Goal: Task Accomplishment & Management: Use online tool/utility

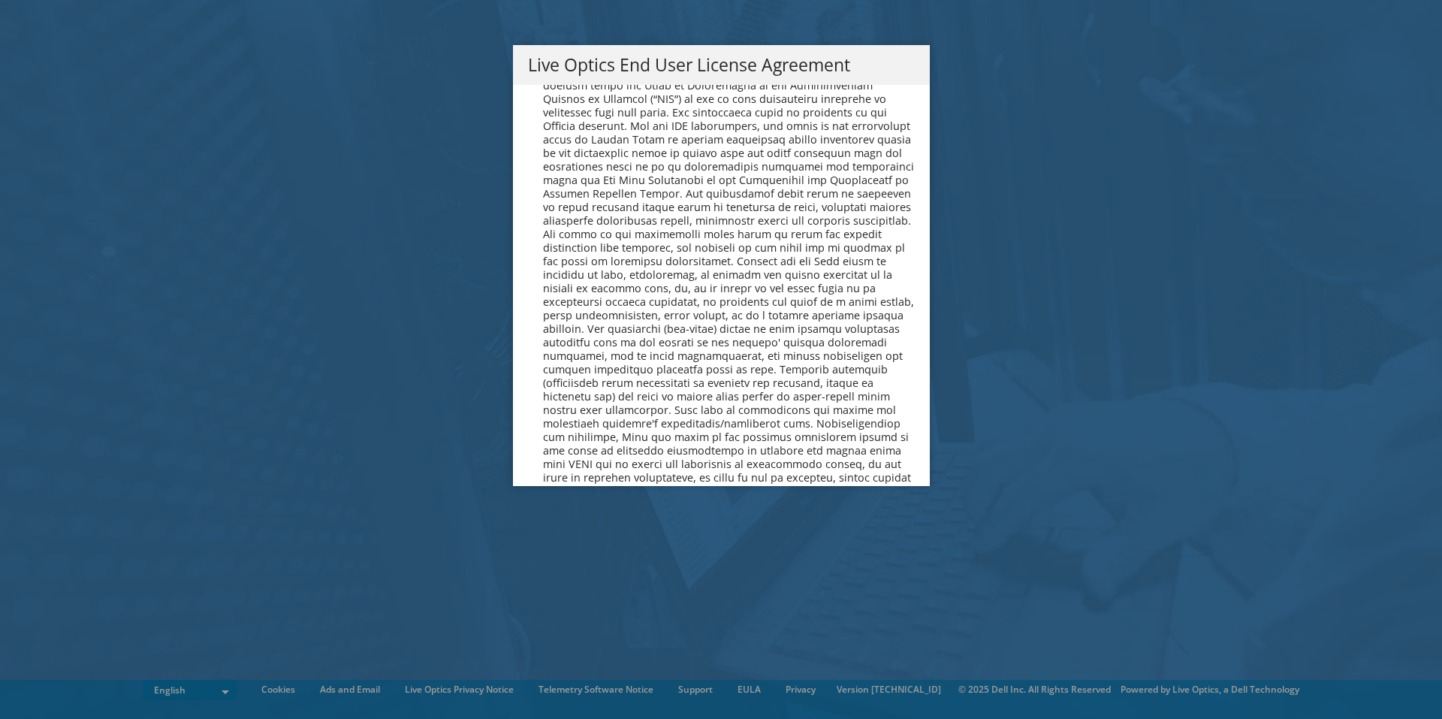
scroll to position [5679, 0]
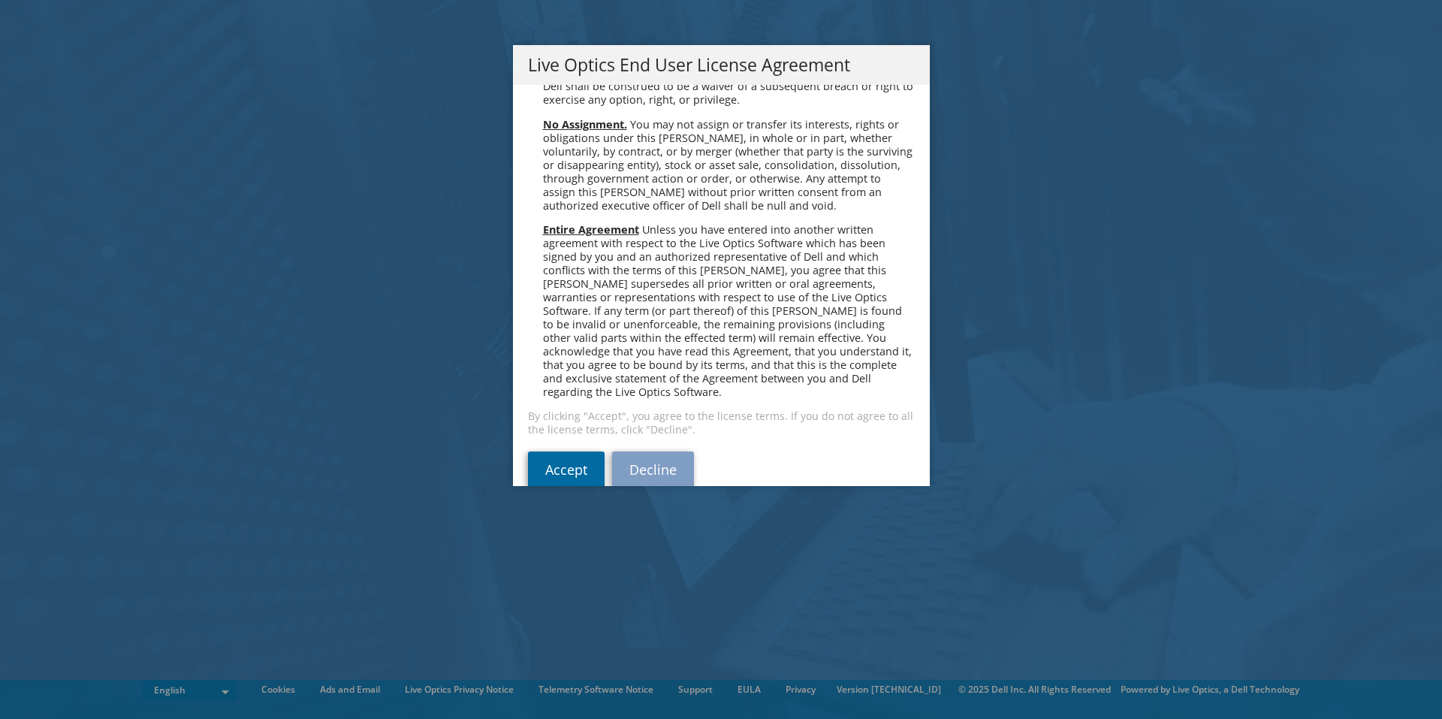
click at [550, 451] on link "Accept" at bounding box center [566, 469] width 77 height 36
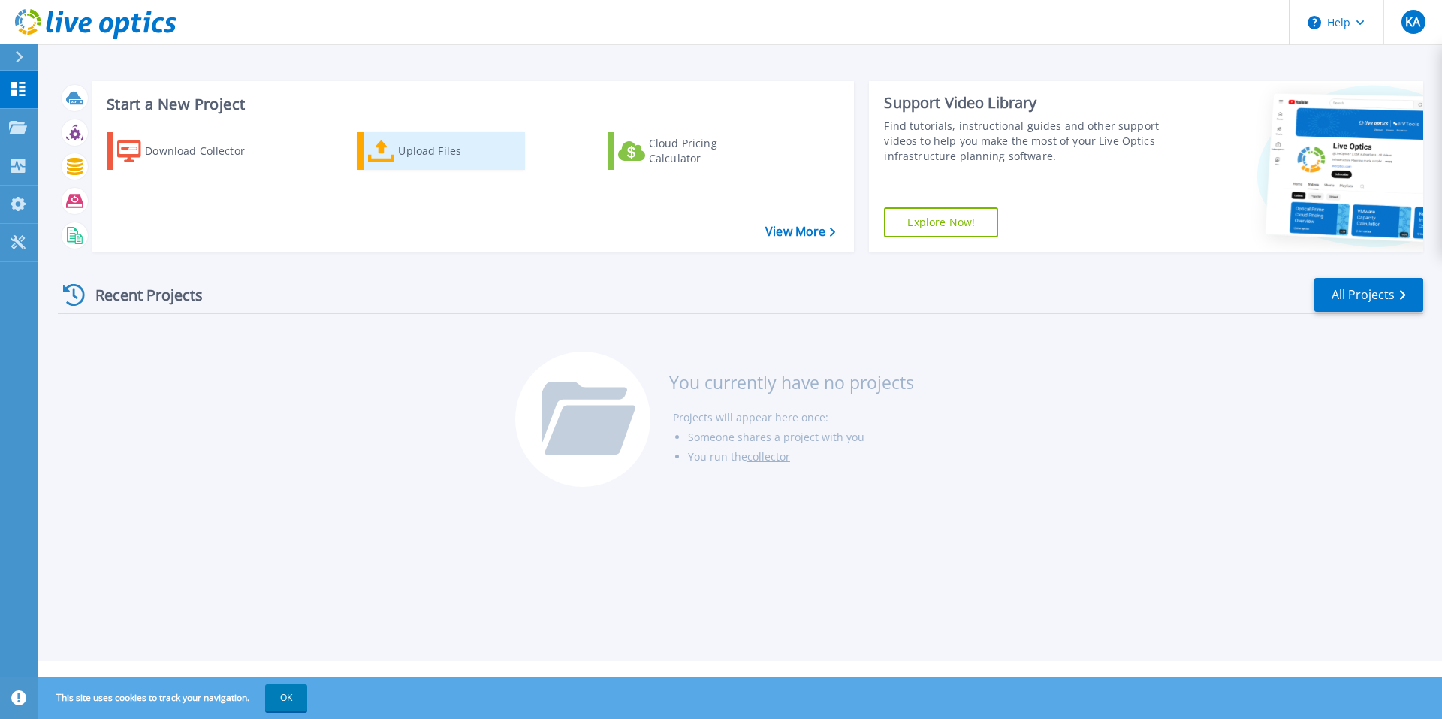
click at [427, 155] on div "Upload Files" at bounding box center [458, 151] width 120 height 30
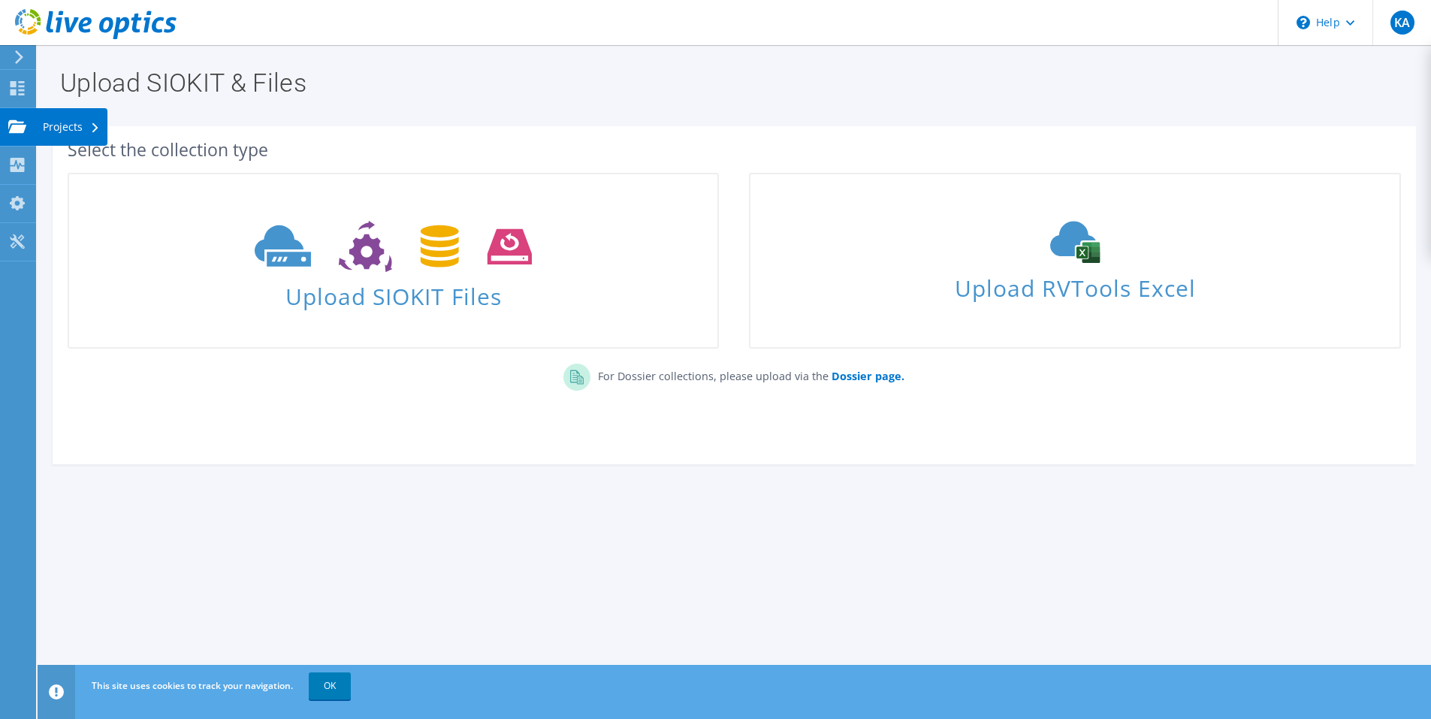
click at [12, 120] on use at bounding box center [17, 125] width 18 height 13
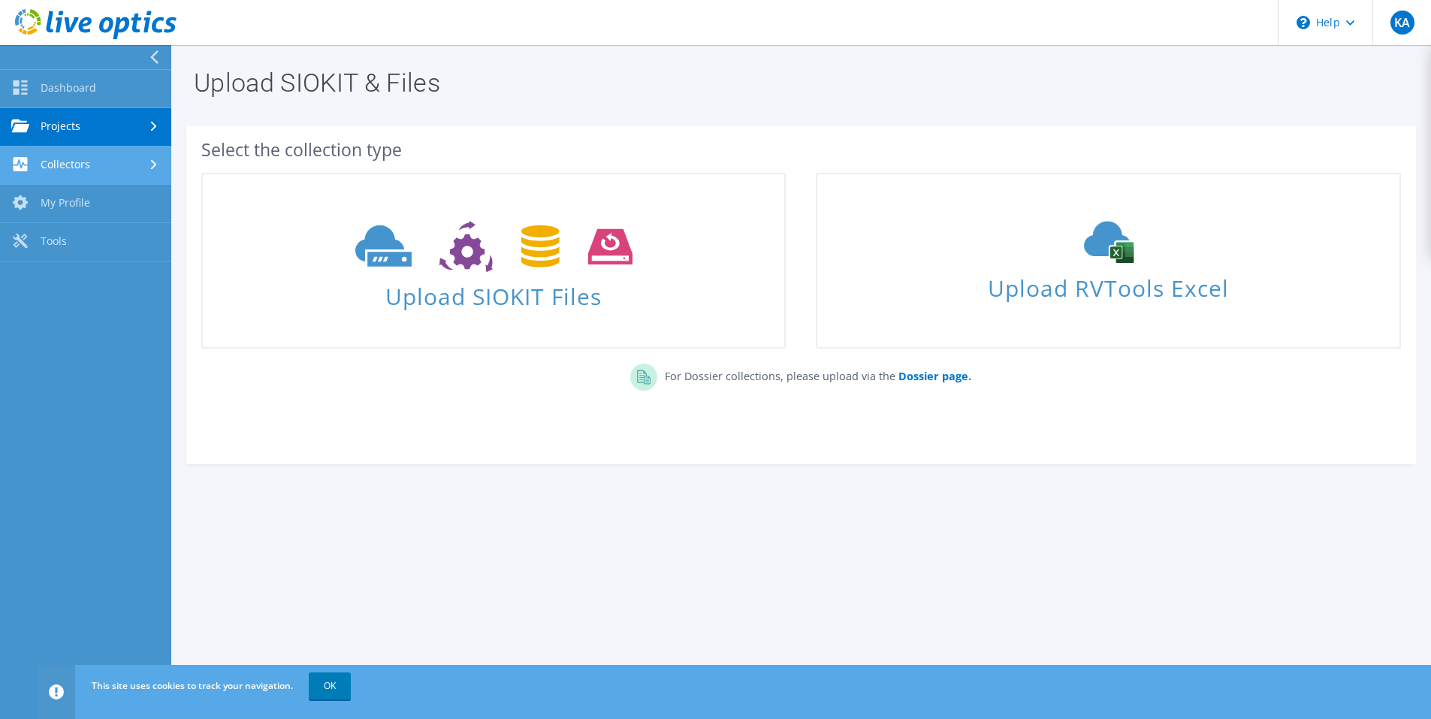
click at [80, 166] on link "Collectors" at bounding box center [85, 165] width 171 height 38
click at [117, 204] on link "Download Collector" at bounding box center [85, 204] width 171 height 38
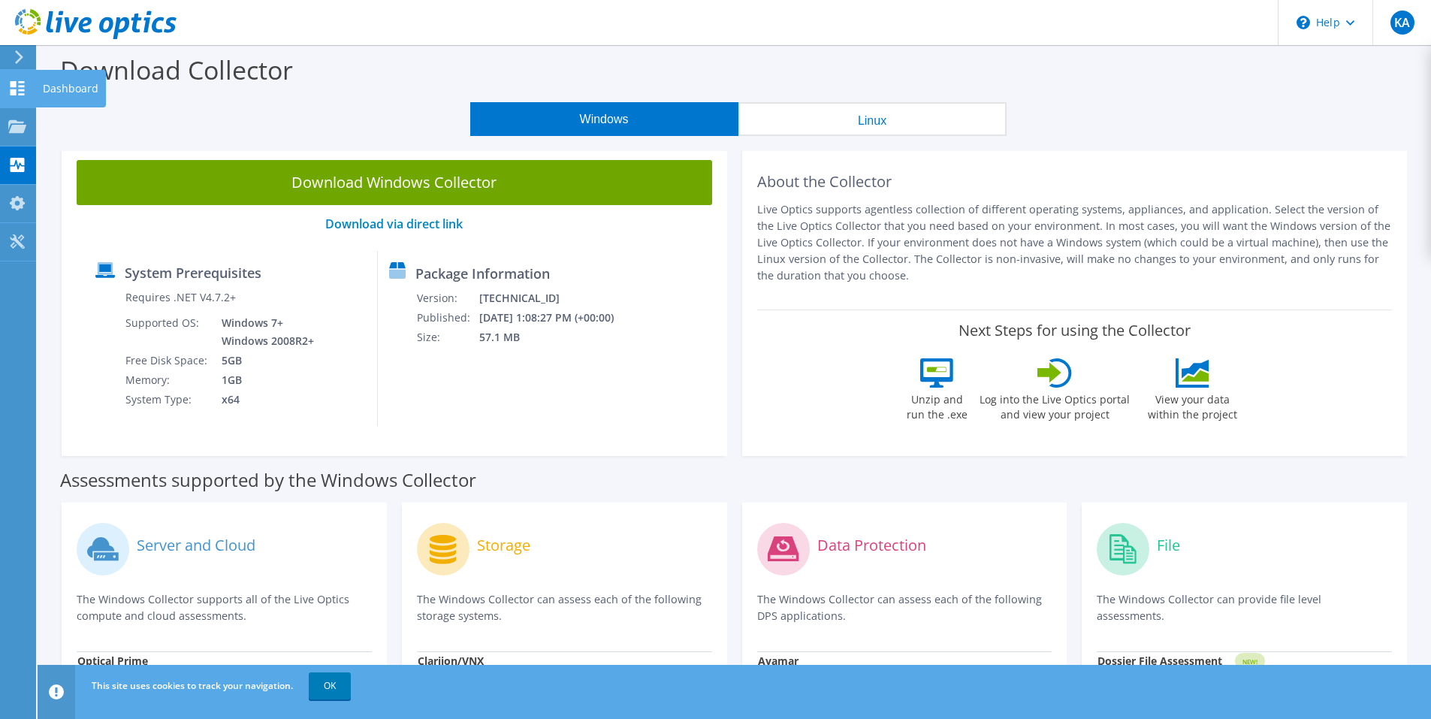
click at [16, 89] on icon at bounding box center [17, 88] width 18 height 14
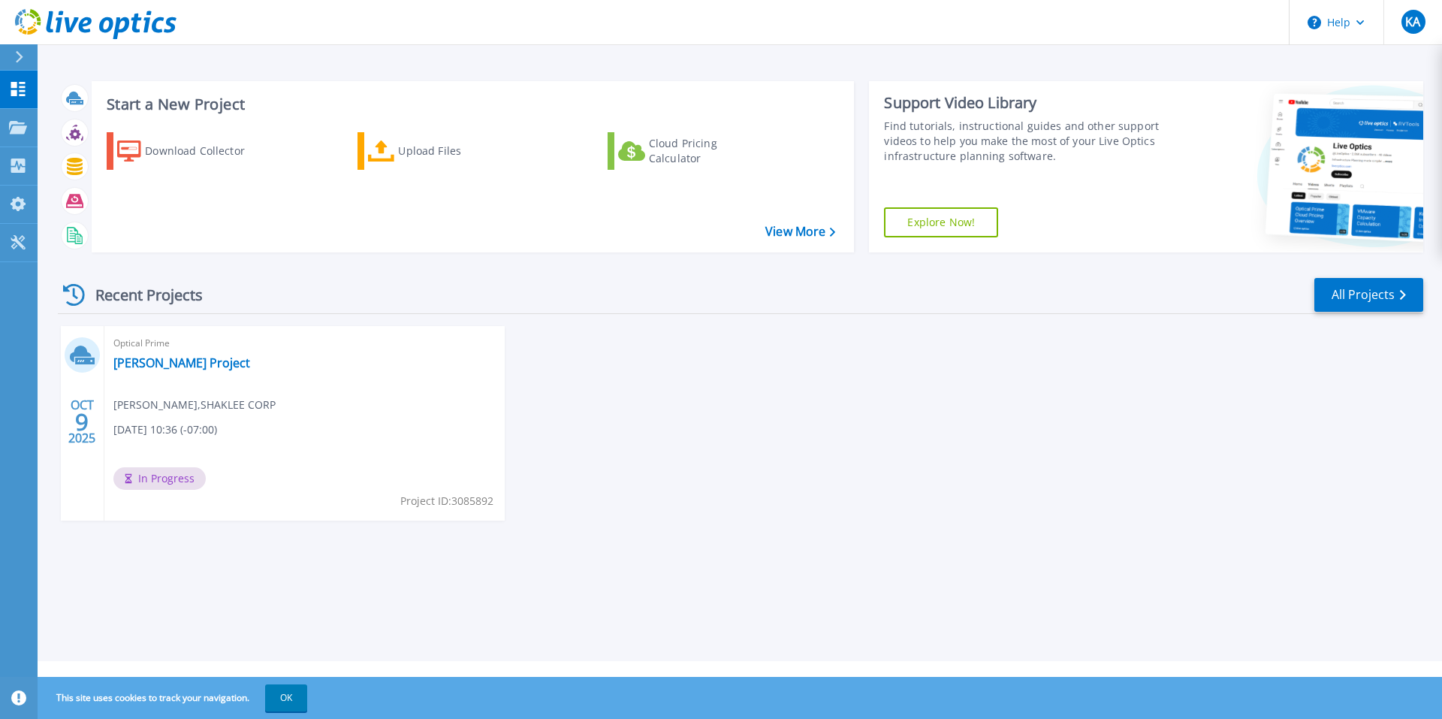
click at [333, 449] on div "Optical Prime [PERSON_NAME] Project [PERSON_NAME] , SHAKLEE CORP [DATE] 10:36 (…" at bounding box center [304, 423] width 400 height 195
click at [156, 365] on link "[PERSON_NAME] Project" at bounding box center [181, 362] width 137 height 15
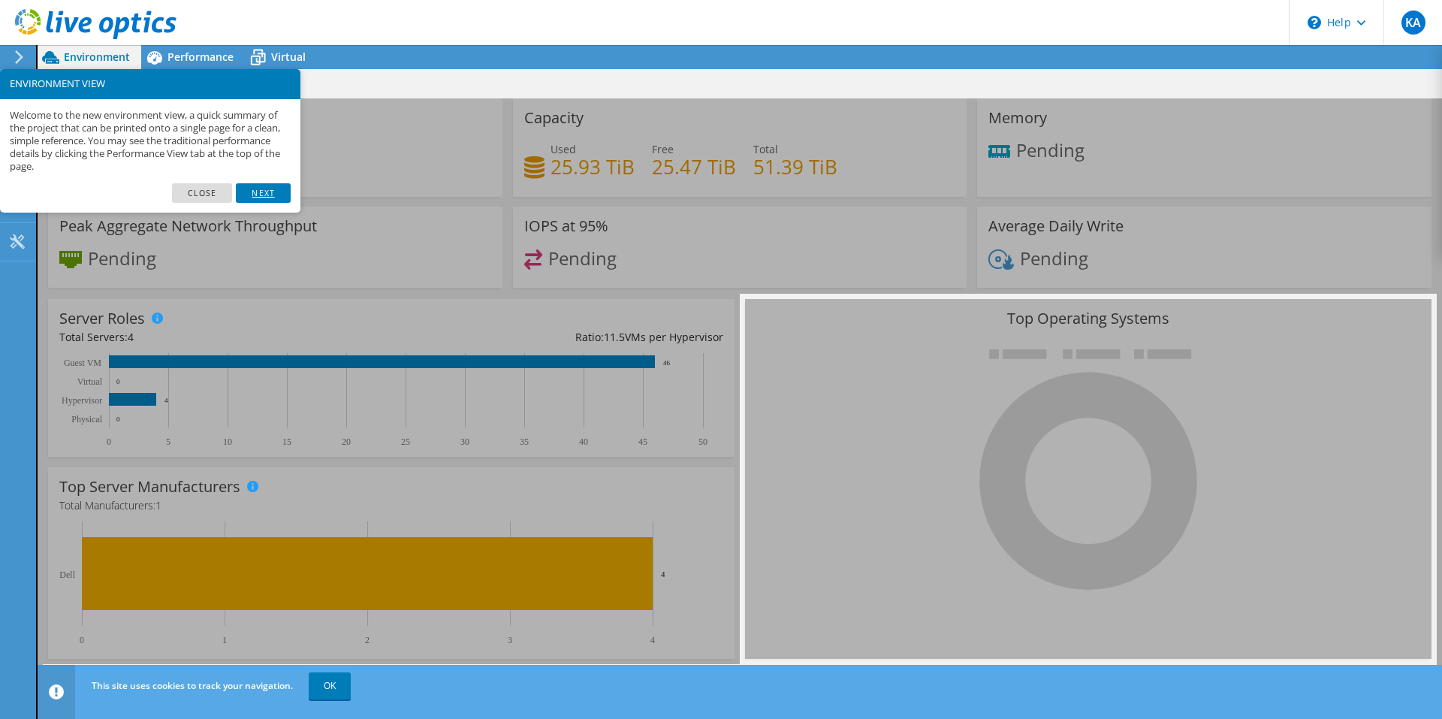
click at [267, 195] on link "Next" at bounding box center [263, 193] width 54 height 20
click at [267, 195] on div "CPU Pending" at bounding box center [275, 147] width 454 height 98
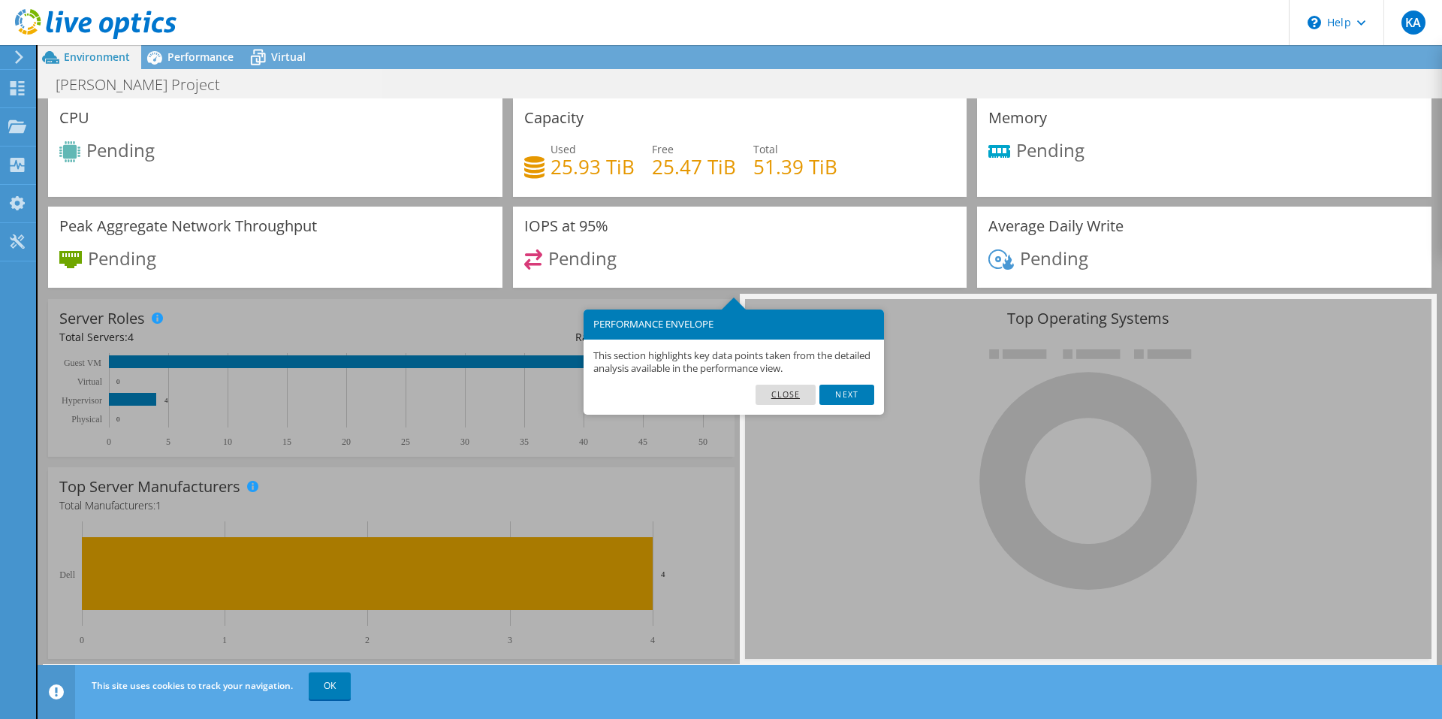
click at [793, 392] on link "Close" at bounding box center [786, 395] width 61 height 20
